Goal: Navigation & Orientation: Find specific page/section

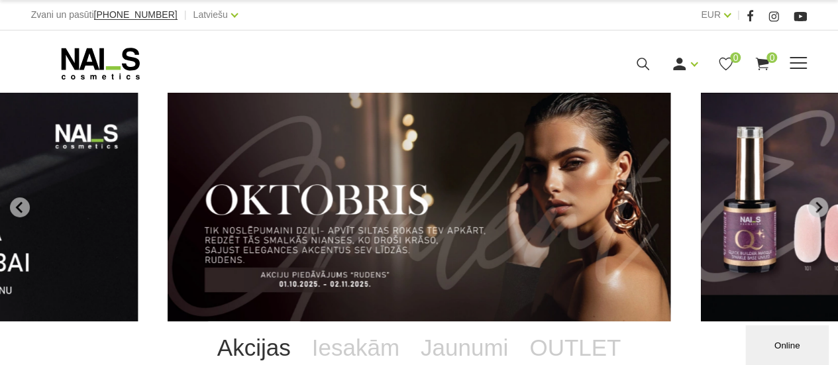
click at [796, 63] on span at bounding box center [797, 63] width 17 height 13
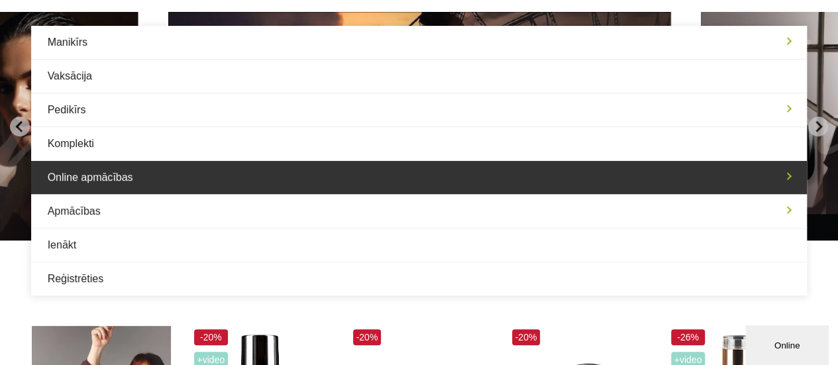
scroll to position [81, 0]
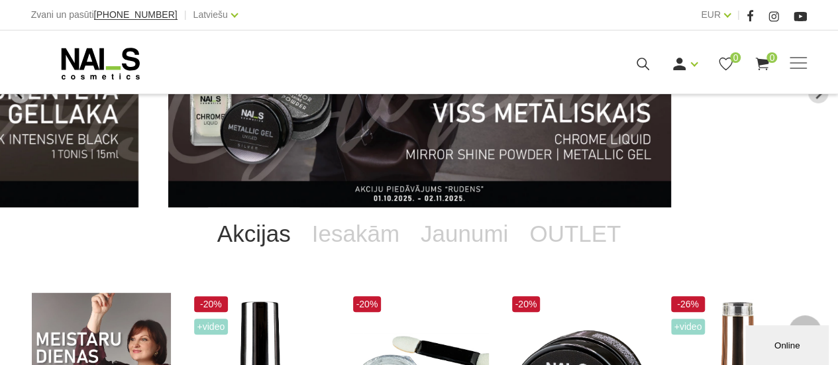
scroll to position [0, 0]
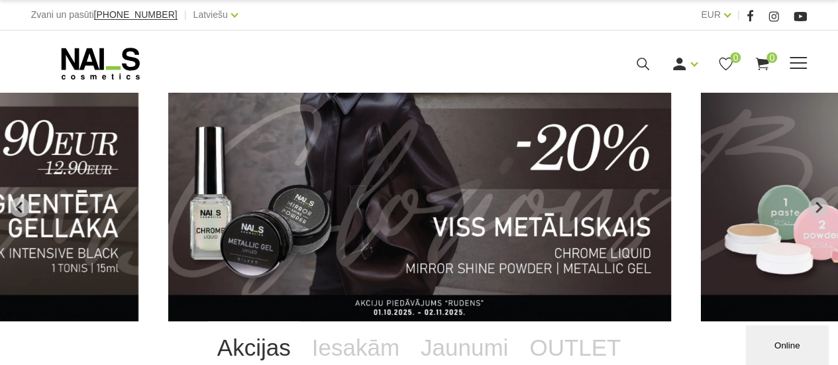
click at [799, 62] on span at bounding box center [797, 62] width 17 height 1
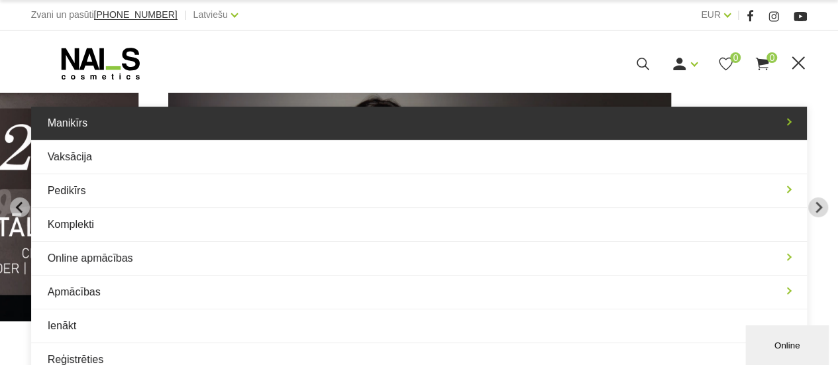
click at [788, 130] on link "Manikīrs" at bounding box center [419, 123] width 776 height 33
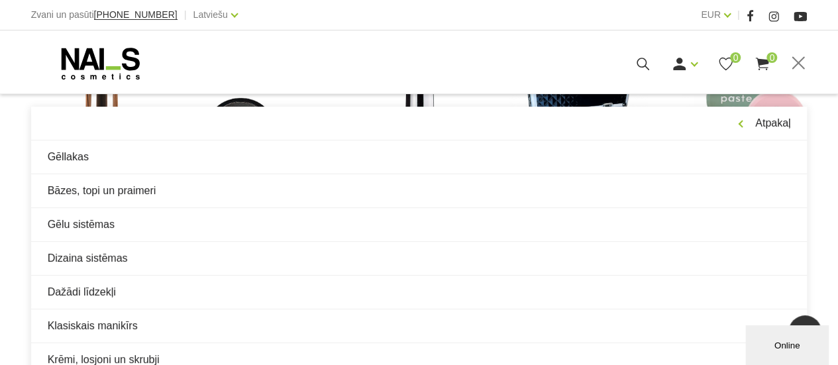
scroll to position [676, 0]
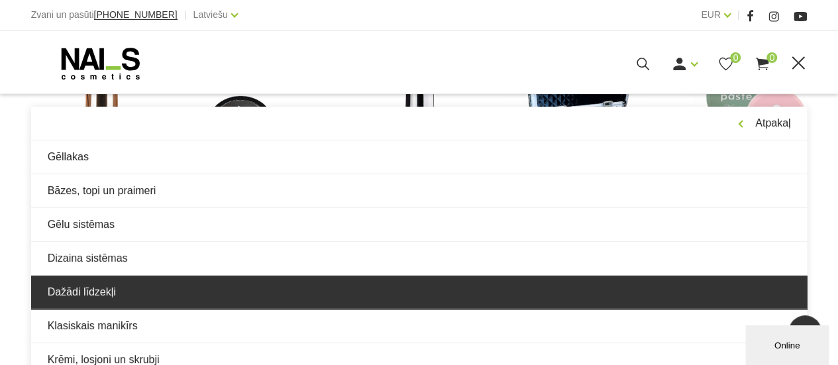
click at [457, 290] on link "Dažādi līdzekļi" at bounding box center [419, 291] width 776 height 33
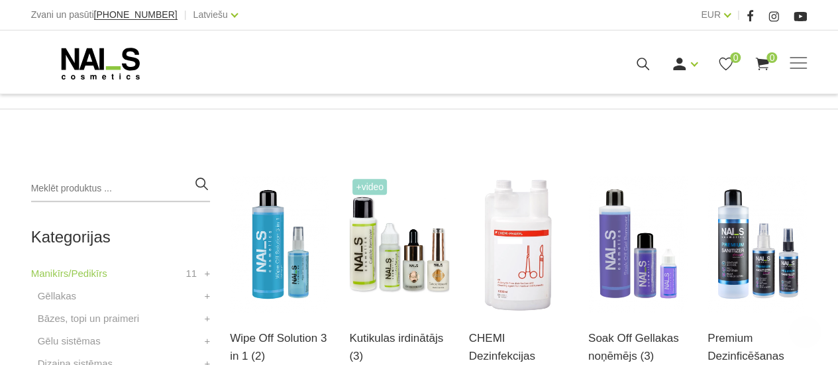
scroll to position [336, 0]
